Goal: Communication & Community: Answer question/provide support

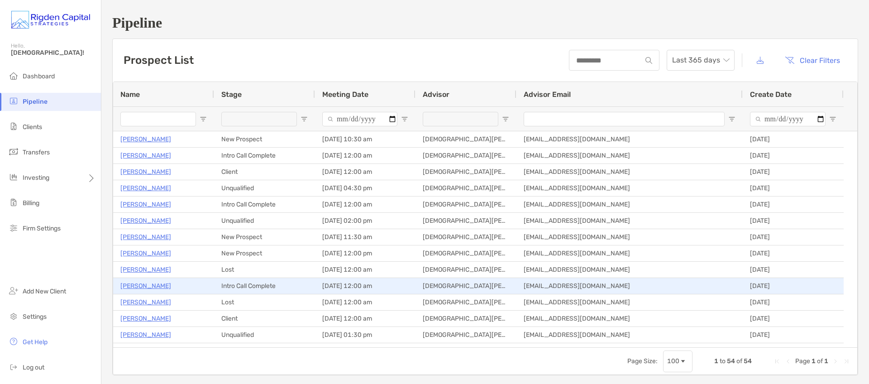
click at [133, 287] on p "[PERSON_NAME]" at bounding box center [145, 285] width 51 height 11
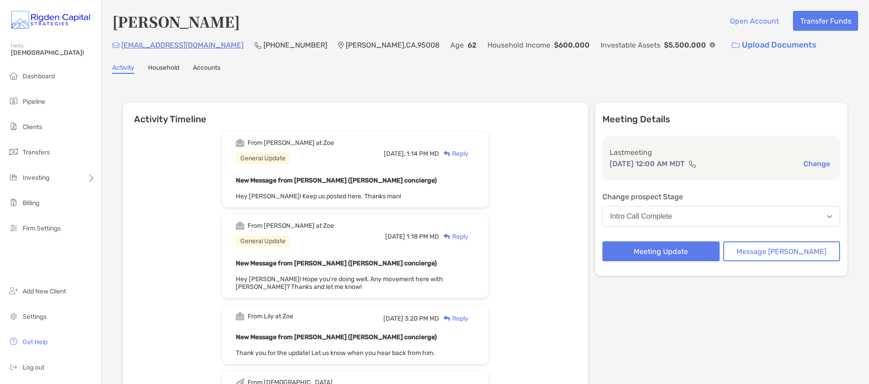
click at [468, 155] on div "Reply" at bounding box center [453, 154] width 29 height 10
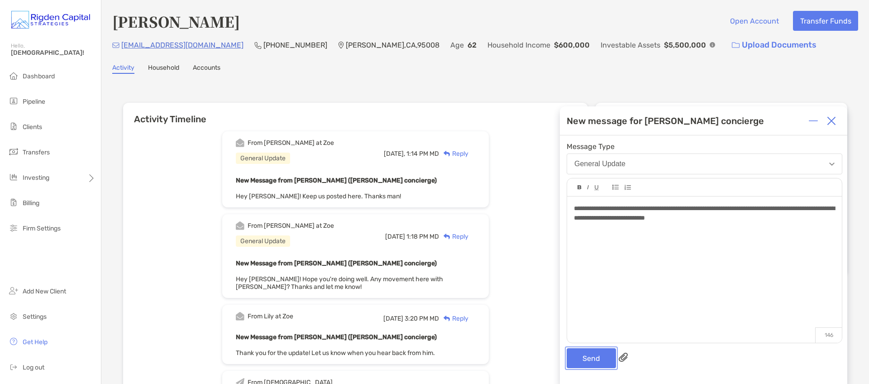
click at [596, 352] on button "Send" at bounding box center [591, 358] width 49 height 20
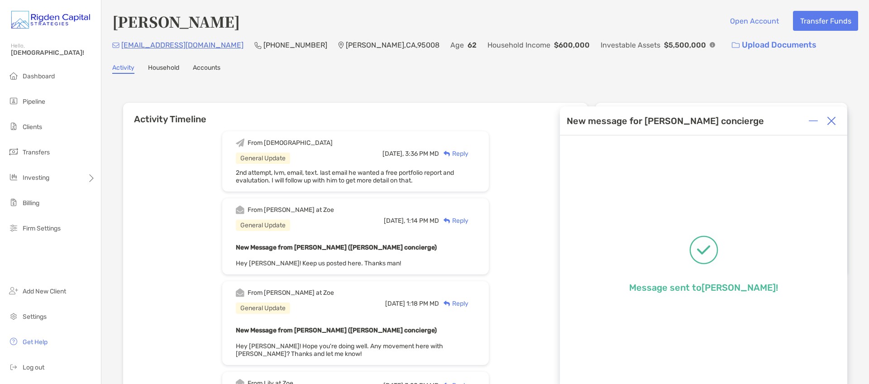
click at [831, 121] on img at bounding box center [831, 120] width 9 height 9
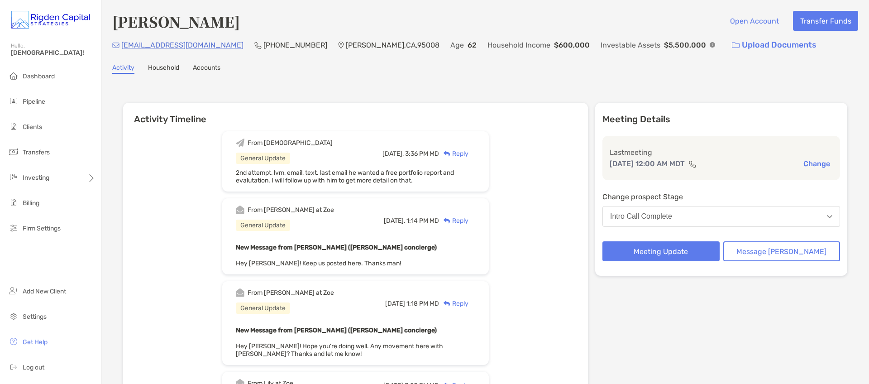
click at [376, 191] on div "From Christian General Update Today, 3:36 PM MD Reply 2nd attempt, lvm, email, …" at bounding box center [355, 161] width 267 height 60
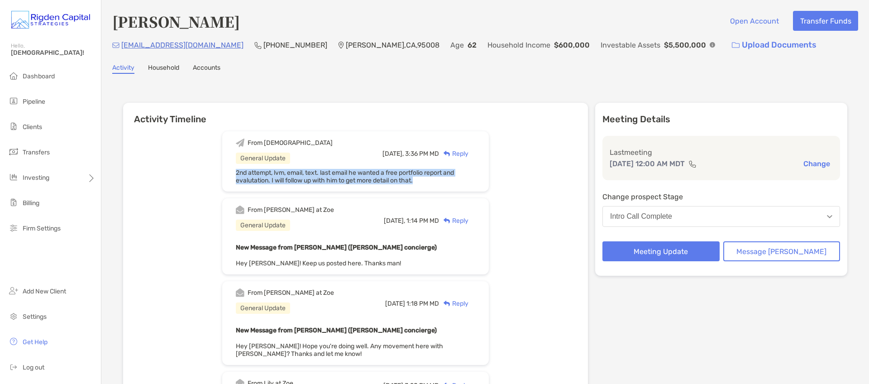
drag, startPoint x: 428, startPoint y: 181, endPoint x: 245, endPoint y: 173, distance: 183.4
click at [245, 173] on div "From Christian General Update Today, 3:36 PM MD Reply 2nd attempt, lvm, email, …" at bounding box center [355, 161] width 267 height 60
copy span "2nd attempt, lvm, email, text. last email he wanted a free portfolio report and…"
